Goal: Information Seeking & Learning: Learn about a topic

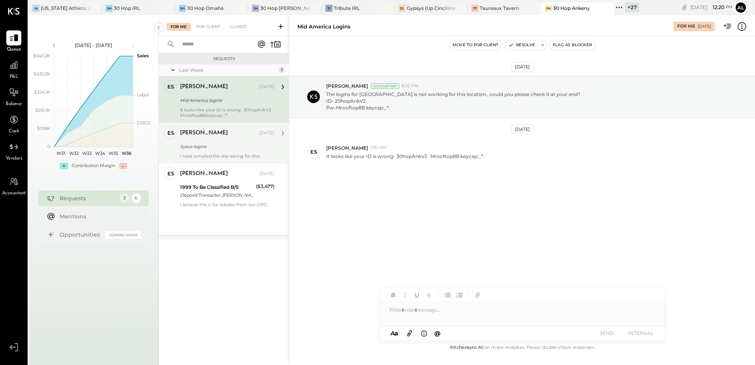
click at [228, 135] on div "[PERSON_NAME]" at bounding box center [219, 133] width 78 height 8
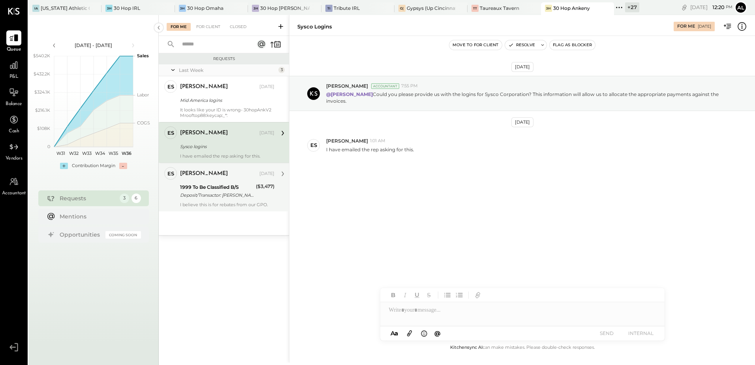
click at [208, 184] on div "1999 To Be Classified B/S" at bounding box center [216, 187] width 73 height 8
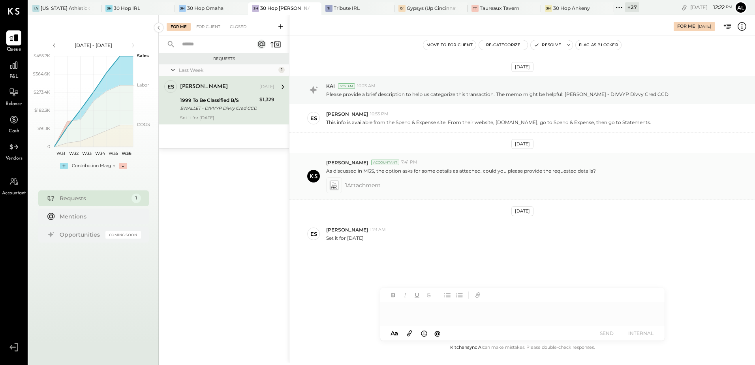
click at [332, 188] on icon at bounding box center [334, 187] width 6 height 2
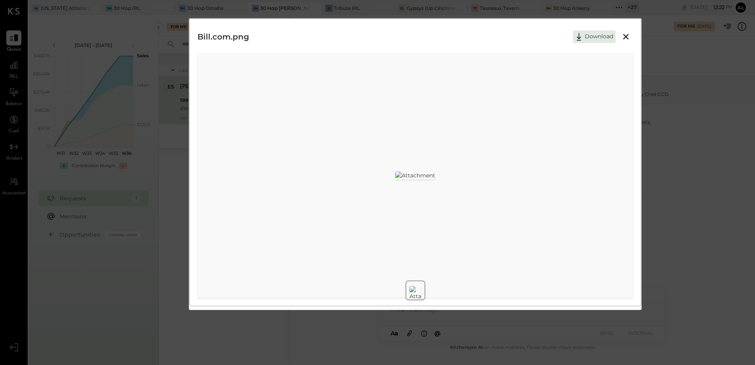
scroll to position [69, 0]
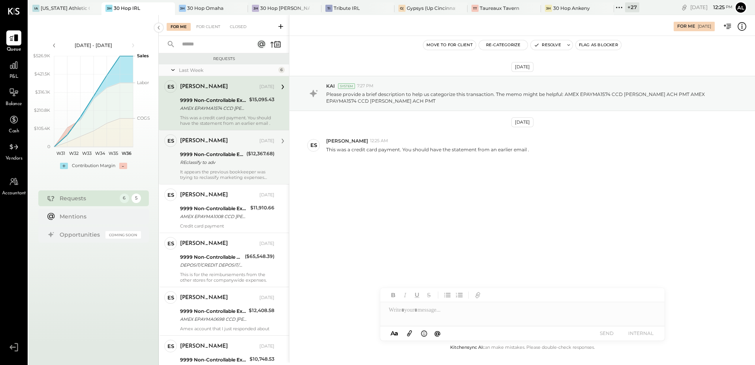
click at [228, 156] on div "9999 Non-Controllable Expenses:Other Income and Expenses:To Be Classified P&L" at bounding box center [212, 154] width 64 height 8
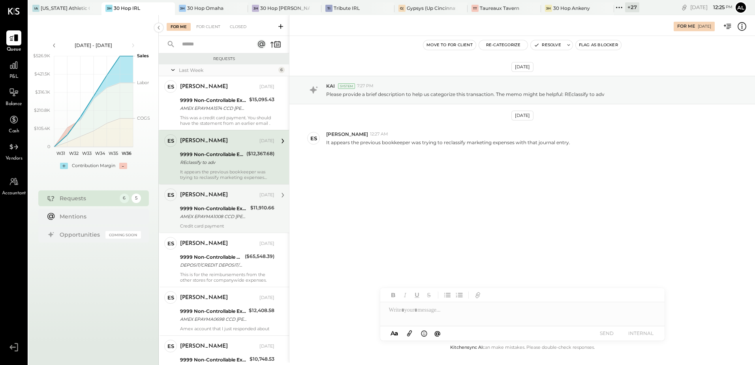
click at [238, 211] on div "9999 Non-Controllable Expenses:Other Income and Expenses:To Be Classified P&L" at bounding box center [214, 208] width 68 height 8
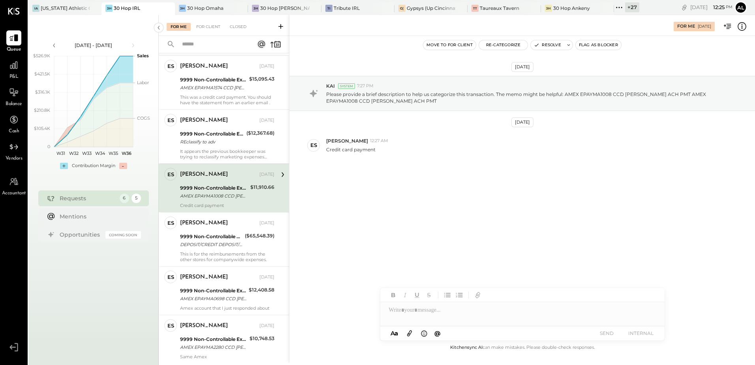
scroll to position [39, 0]
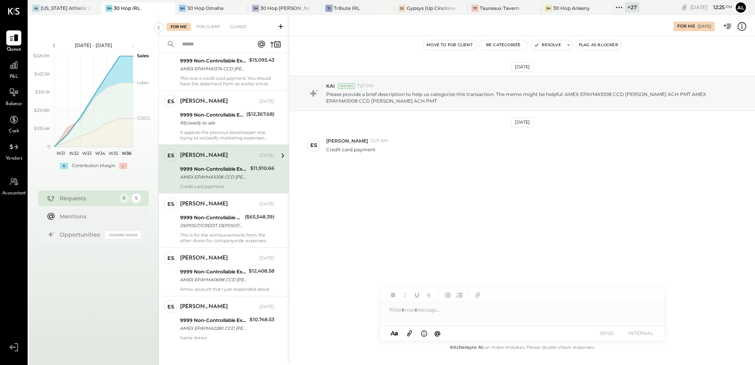
click at [238, 211] on div "Erik Shewmaker Aug 29, 2025 9999 Non-Controllable Expenses:Other Income and Exp…" at bounding box center [227, 220] width 94 height 46
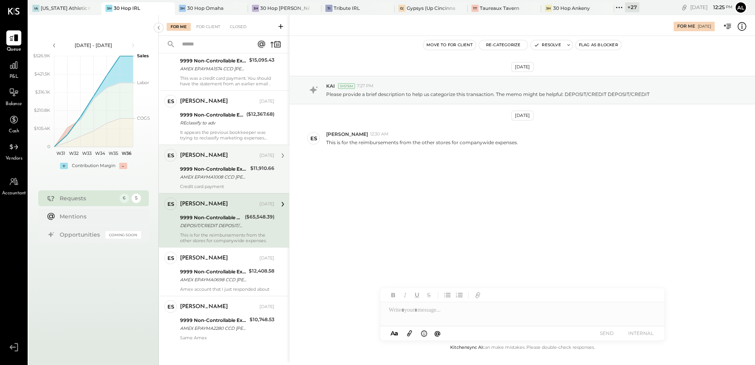
scroll to position [44, 0]
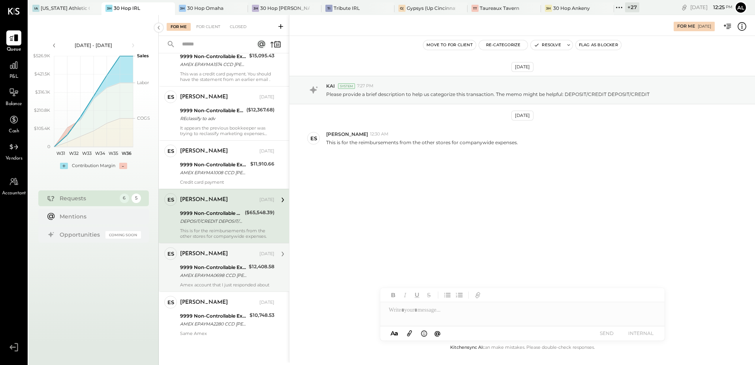
click at [221, 258] on div "Erik Shewmaker Aug 29, 2025" at bounding box center [227, 253] width 94 height 11
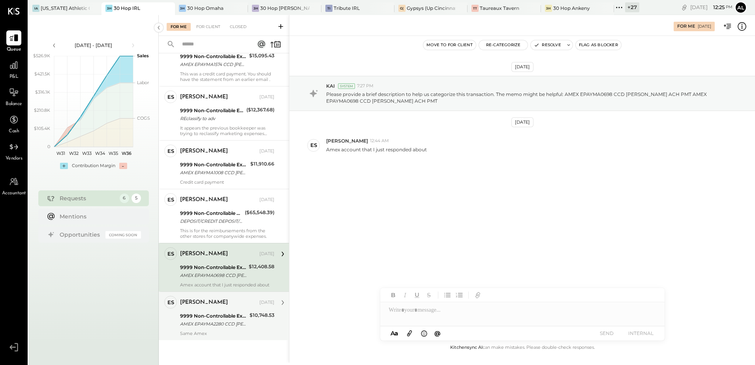
click at [237, 315] on div "9999 Non-Controllable Expenses:Other Income and Expenses:To Be Classified P&L" at bounding box center [213, 316] width 67 height 8
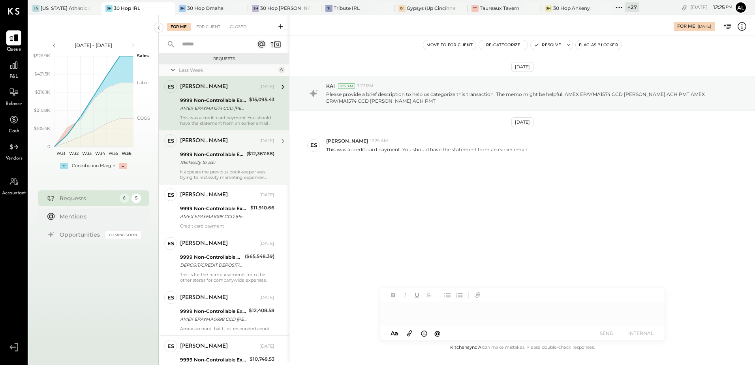
click at [204, 156] on div "9999 Non-Controllable Expenses:Other Income and Expenses:To Be Classified P&L" at bounding box center [212, 154] width 64 height 8
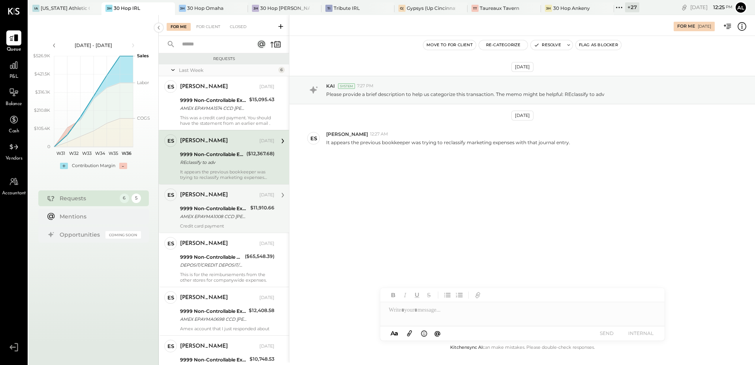
click at [223, 197] on div "[PERSON_NAME]" at bounding box center [219, 195] width 78 height 8
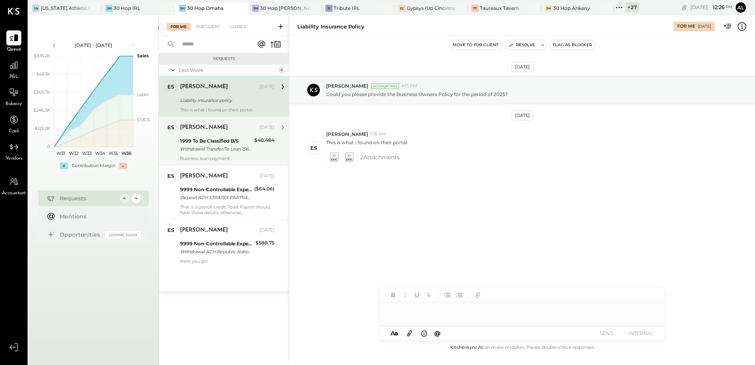
click at [212, 145] on div "Withdrawal Transfer/To Loan 1564 Withdrawal Transfer/To Loan XXXXXXXX1000" at bounding box center [216, 149] width 72 height 8
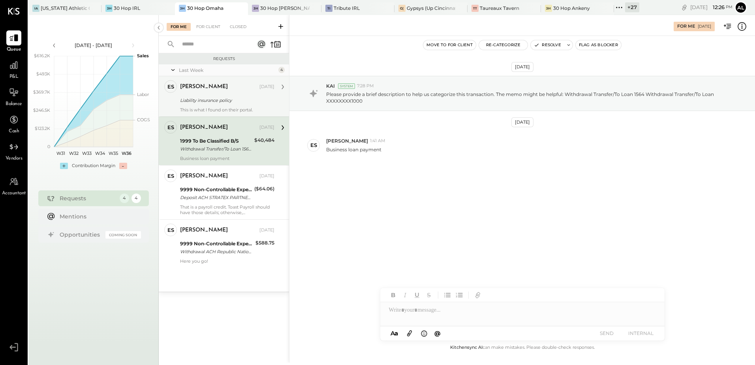
click at [229, 94] on div "Erik Shewmaker Aug 30, 2025 Liability insurance policy This is what I found on …" at bounding box center [227, 96] width 94 height 32
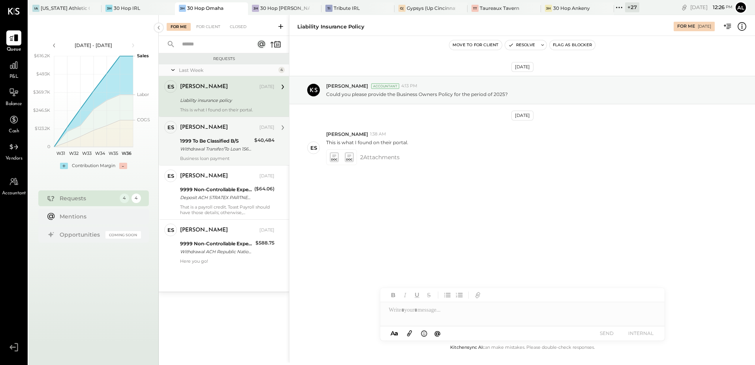
click at [209, 153] on div "1999 To Be Classified B/S Withdrawal Transfer/To Loan 1564 Withdrawal Transfer/…" at bounding box center [216, 144] width 72 height 17
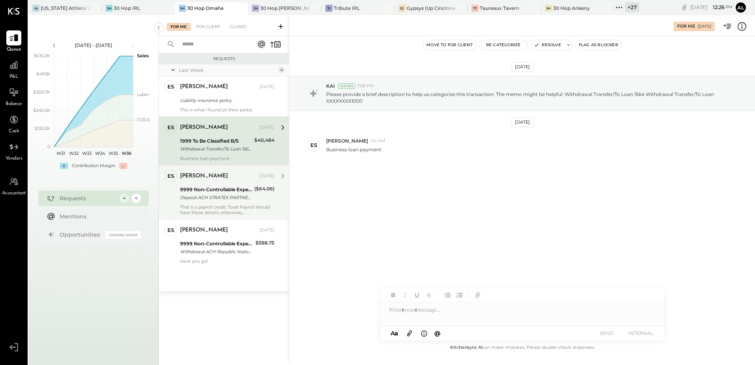
click at [212, 197] on div "Deposit ACH STRATEX PARTNERS/TYP Deposit ACH STRATEX PARTNERS/TYPE: ROF CO: STR…" at bounding box center [216, 197] width 72 height 8
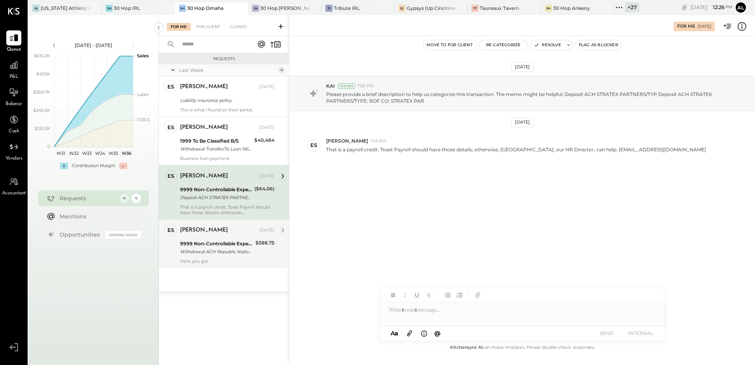
click at [210, 238] on div "Erik Shewmaker Aug 30, 2025 9999 Non-Controllable Expenses:Other Income and Exp…" at bounding box center [227, 243] width 94 height 40
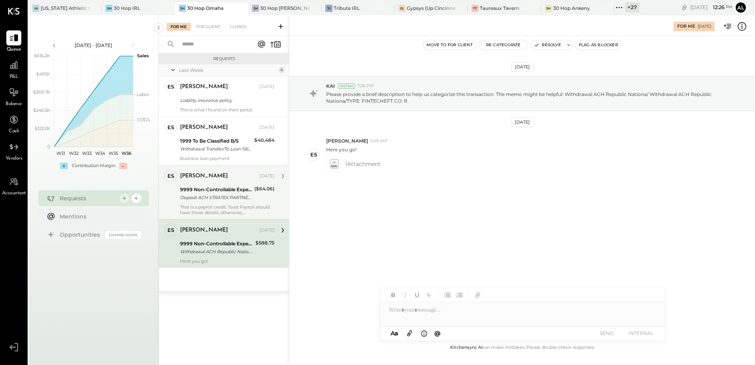
click at [223, 189] on div "9999 Non-Controllable Expenses:Other Income and Expenses:To Be Classified P&L" at bounding box center [216, 190] width 72 height 8
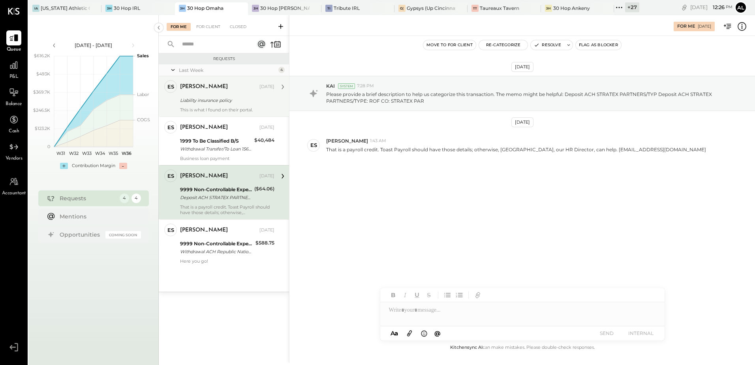
drag, startPoint x: 212, startPoint y: 129, endPoint x: 217, endPoint y: 78, distance: 51.1
click at [212, 128] on div "[PERSON_NAME]" at bounding box center [204, 128] width 48 height 8
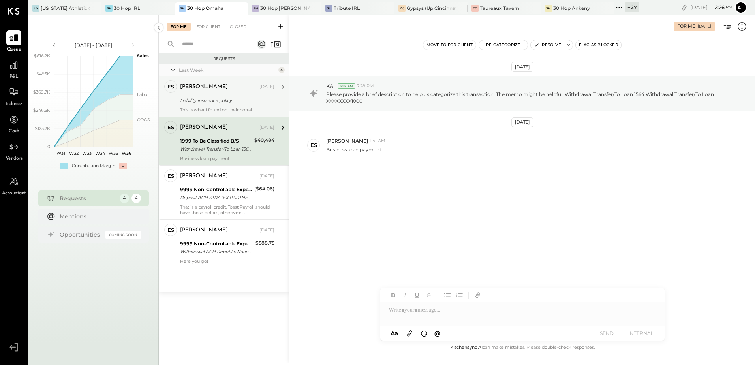
click at [217, 78] on div "ES Erik Shewmaker Owner Erik Shewmaker Aug 30, 2025 Liability insurance policy …" at bounding box center [224, 96] width 130 height 40
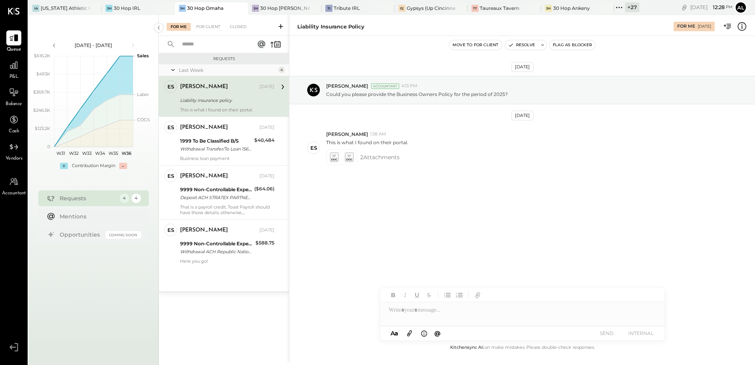
click at [614, 9] on icon at bounding box center [619, 7] width 10 height 10
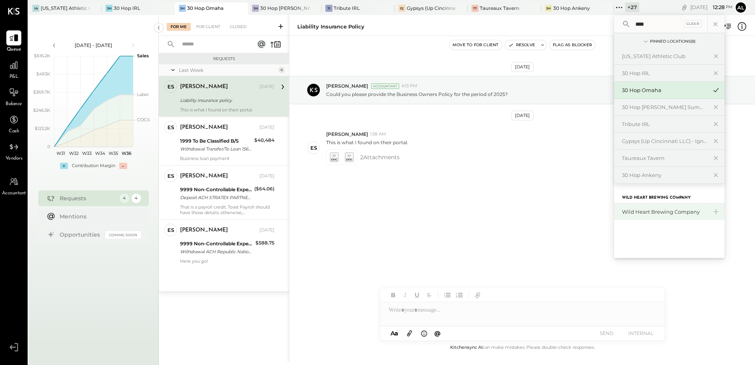
type input "****"
click at [647, 204] on div "Wild Heart Brewing Company" at bounding box center [669, 211] width 111 height 17
click at [642, 216] on div "Wild Heart Brewing Company" at bounding box center [669, 211] width 111 height 17
click at [647, 210] on div "Wild Heart Brewing Company" at bounding box center [664, 212] width 85 height 8
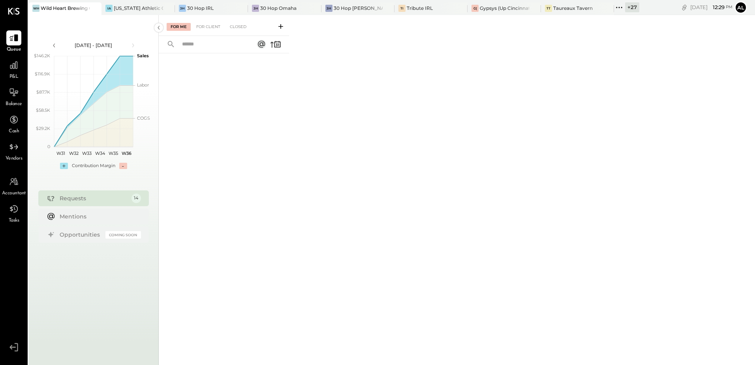
click at [19, 74] on div "P&L" at bounding box center [13, 69] width 15 height 23
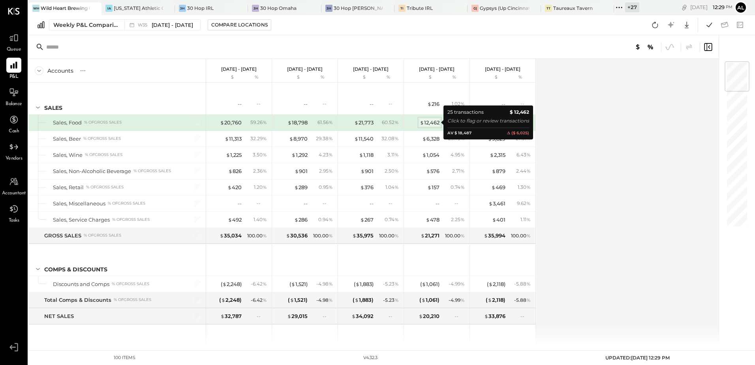
click at [436, 123] on div "$ 12,462" at bounding box center [430, 123] width 20 height 8
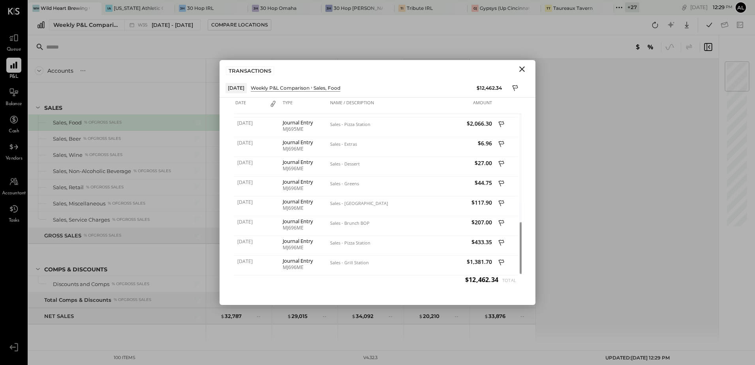
click at [522, 67] on icon "Close" at bounding box center [521, 68] width 9 height 9
